Goal: Information Seeking & Learning: Learn about a topic

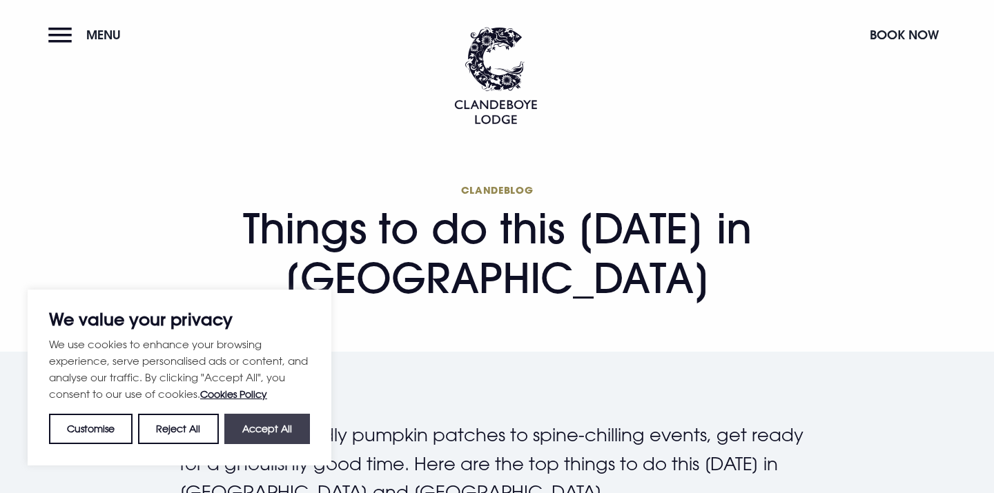
click at [293, 435] on button "Accept All" at bounding box center [267, 429] width 86 height 30
checkbox input "true"
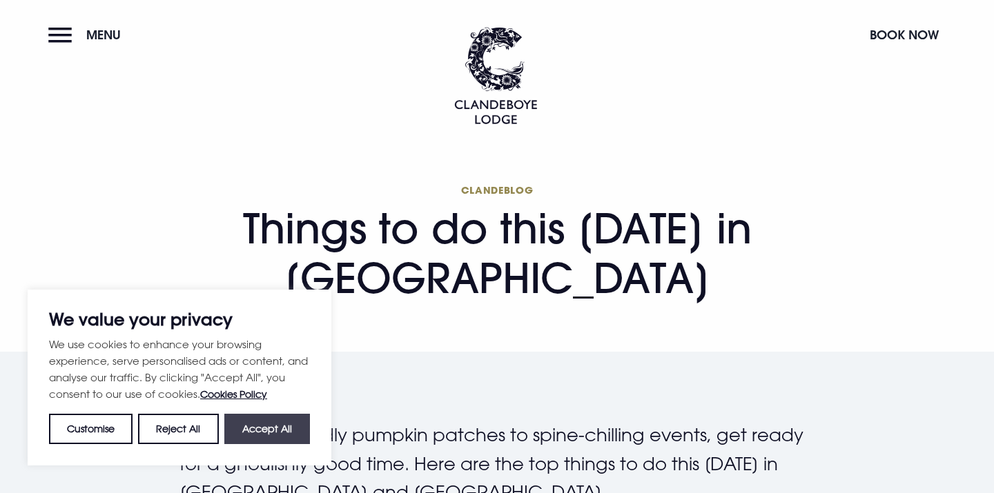
checkbox input "true"
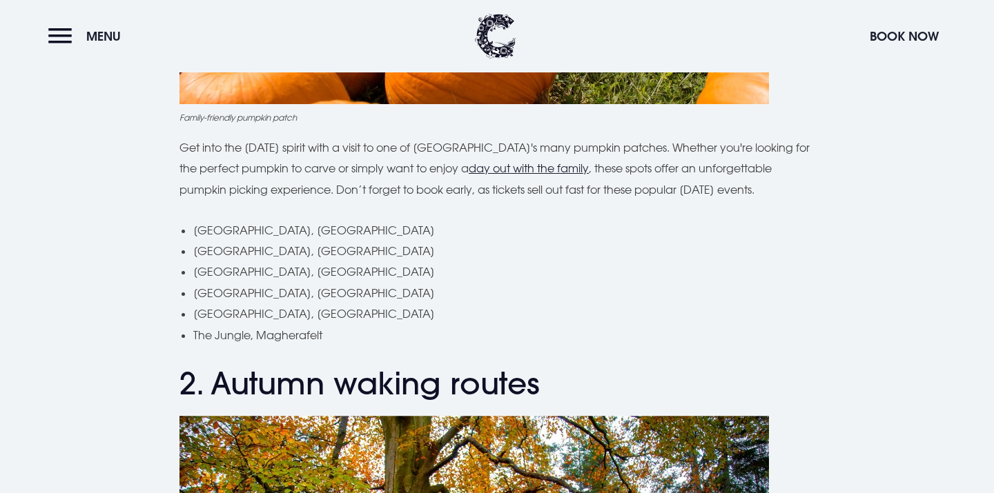
scroll to position [939, 0]
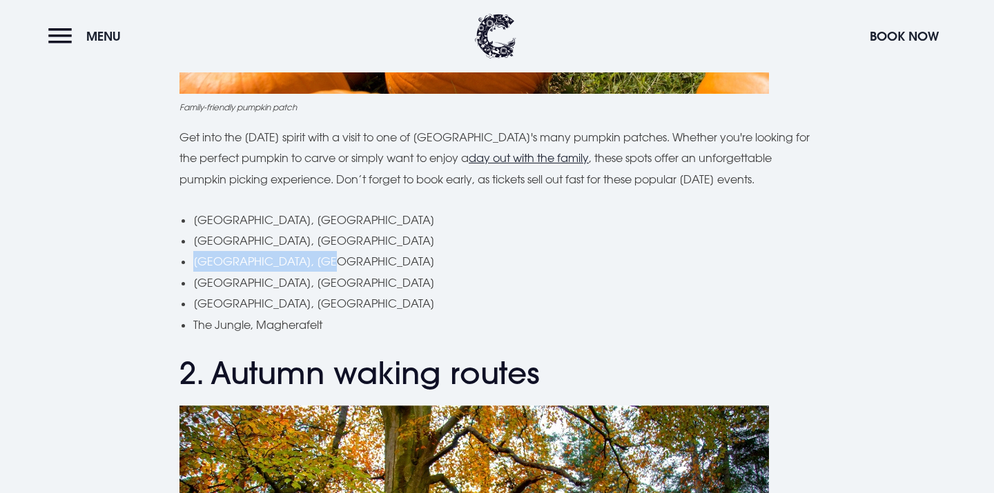
drag, startPoint x: 194, startPoint y: 262, endPoint x: 326, endPoint y: 263, distance: 131.8
click at [326, 263] on li "[GEOGRAPHIC_DATA], [GEOGRAPHIC_DATA]" at bounding box center [503, 261] width 621 height 21
copy li "[GEOGRAPHIC_DATA]"
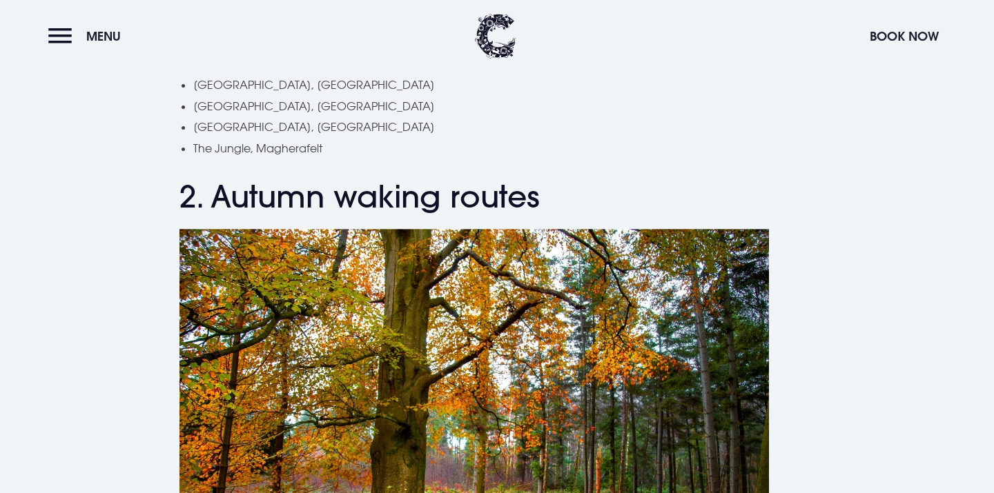
click at [412, 118] on li "[GEOGRAPHIC_DATA], [GEOGRAPHIC_DATA]" at bounding box center [503, 127] width 621 height 21
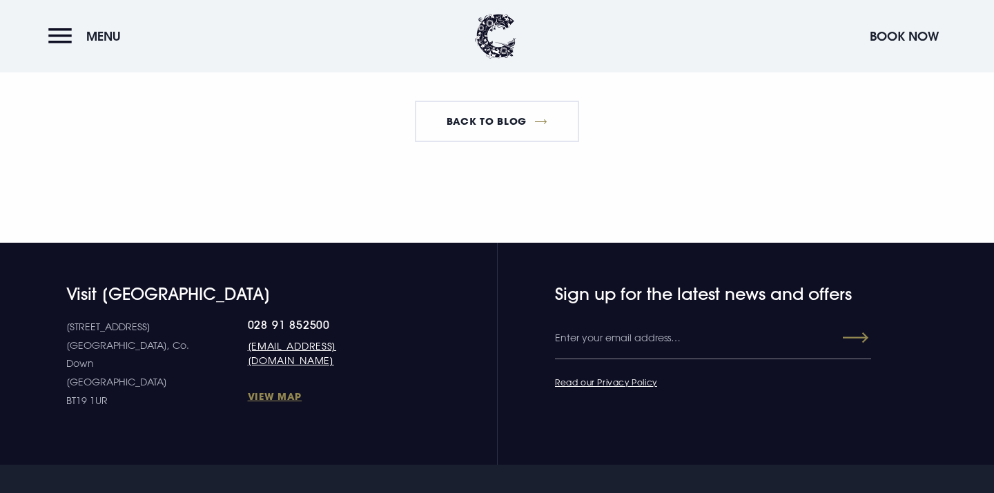
scroll to position [4592, 0]
